Goal: Information Seeking & Learning: Learn about a topic

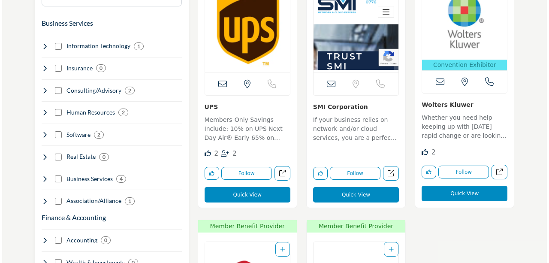
scroll to position [514, 0]
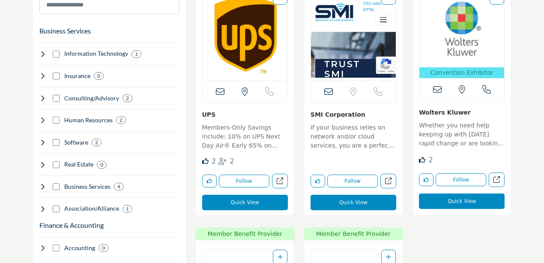
click at [471, 201] on button "Quick View" at bounding box center [462, 200] width 86 height 15
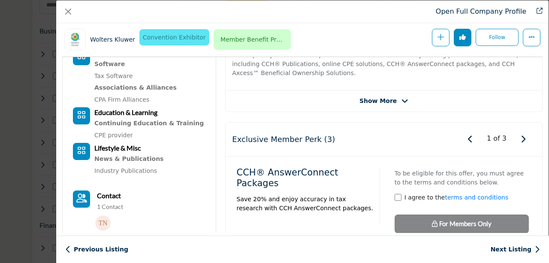
scroll to position [249, 0]
click at [394, 96] on span "Show More" at bounding box center [383, 100] width 49 height 9
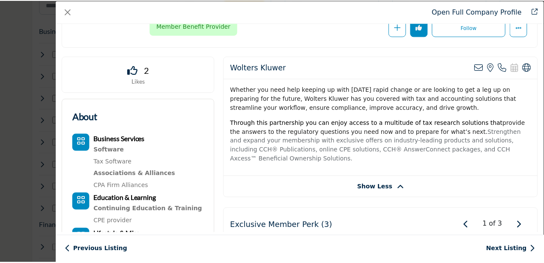
scroll to position [0, 0]
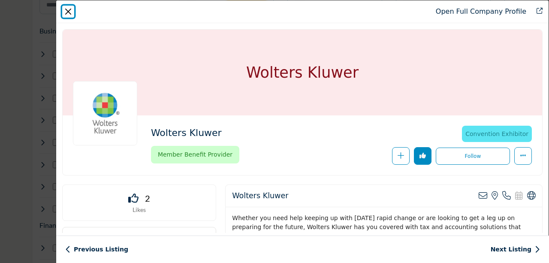
click at [68, 13] on button "Close" at bounding box center [68, 12] width 12 height 12
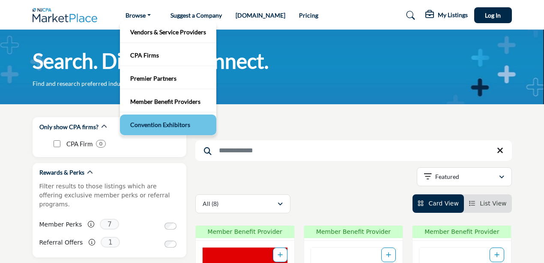
click at [152, 121] on link "Convention Exhibitors" at bounding box center [168, 125] width 88 height 12
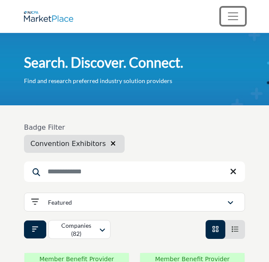
click at [232, 16] on span "Toggle navigation" at bounding box center [233, 16] width 13 height 13
